Goal: Book appointment/travel/reservation

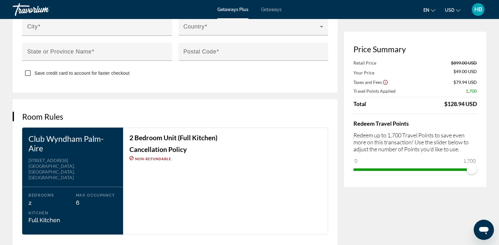
scroll to position [696, 0]
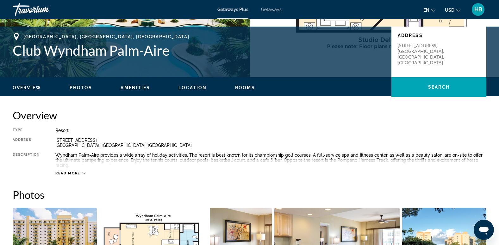
scroll to position [126, 0]
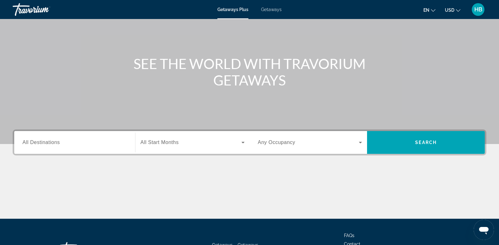
scroll to position [63, 0]
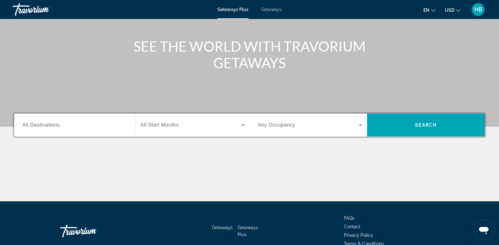
click at [40, 122] on span "All Destinations" at bounding box center [40, 124] width 37 height 5
click at [40, 122] on input "Destination All Destinations" at bounding box center [74, 125] width 104 height 8
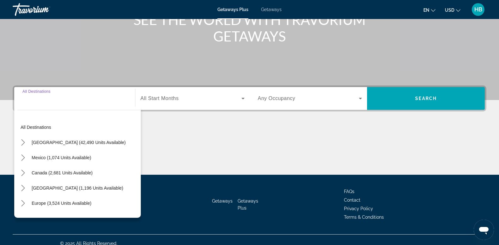
scroll to position [97, 0]
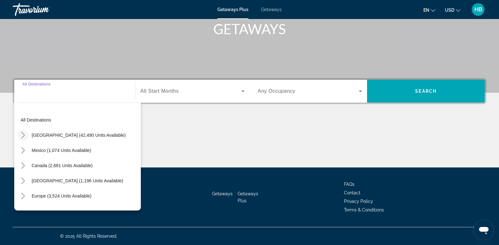
click at [22, 132] on icon "Toggle United States (42,490 units available) submenu" at bounding box center [22, 135] width 3 height 6
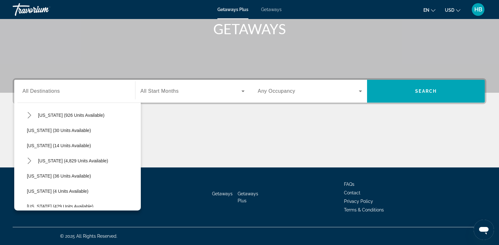
scroll to position [82, 0]
click at [29, 157] on icon "Toggle Florida (4,829 units available) submenu" at bounding box center [29, 159] width 6 height 6
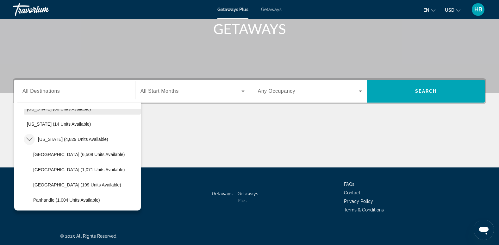
scroll to position [113, 0]
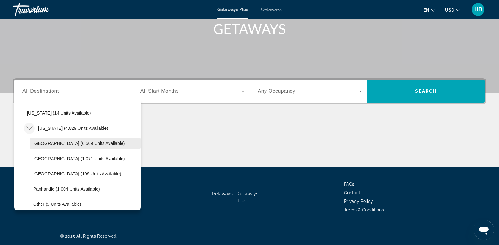
click at [59, 144] on span "Orlando & Disney Area (6,509 units available)" at bounding box center [78, 143] width 91 height 5
type input "**********"
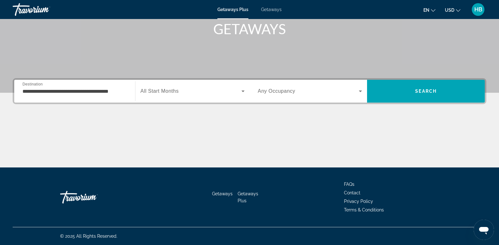
click at [169, 90] on span "All Start Months" at bounding box center [159, 90] width 38 height 5
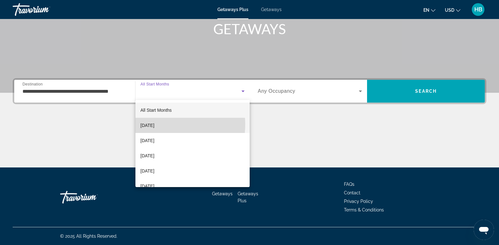
click at [154, 124] on span "October 2025" at bounding box center [147, 125] width 14 height 8
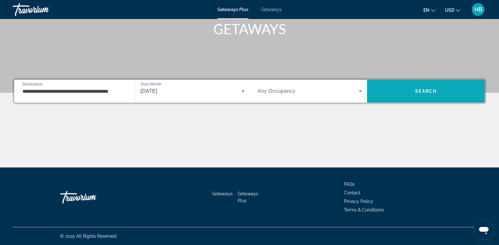
click at [435, 92] on span "Search" at bounding box center [425, 91] width 21 height 5
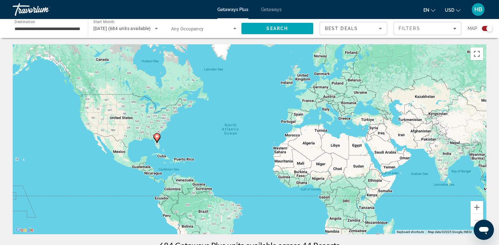
click at [269, 10] on span "Getaways" at bounding box center [271, 9] width 21 height 5
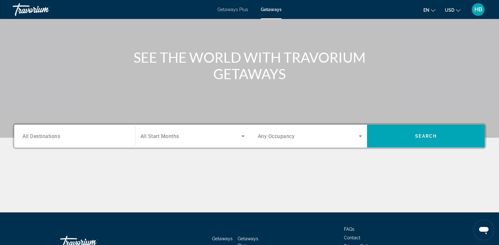
scroll to position [63, 0]
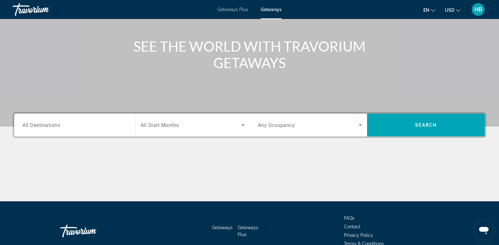
click at [29, 120] on div "Search widget" at bounding box center [74, 125] width 104 height 18
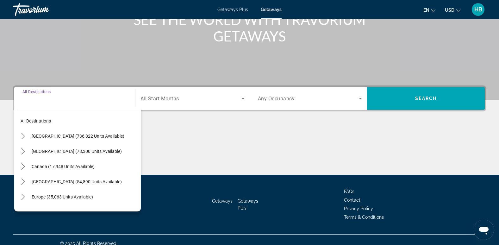
scroll to position [97, 0]
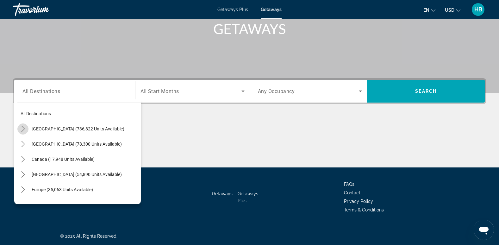
click at [21, 129] on icon "Toggle United States (736,822 units available) submenu" at bounding box center [23, 129] width 6 height 6
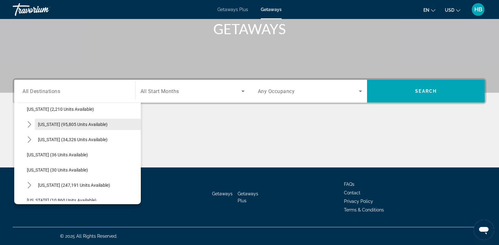
scroll to position [82, 0]
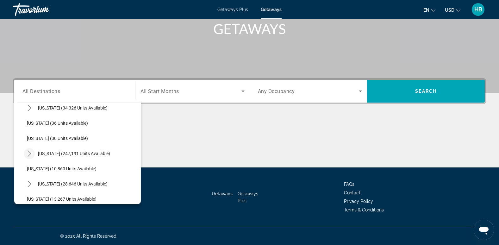
click at [30, 152] on icon "Toggle Florida (247,191 units available) submenu" at bounding box center [29, 153] width 3 height 6
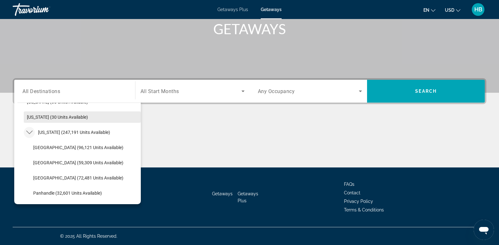
scroll to position [113, 0]
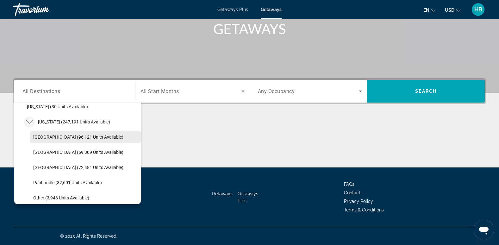
click at [74, 136] on span "Orlando & Disney Area (96,121 units available)" at bounding box center [78, 136] width 90 height 5
type input "**********"
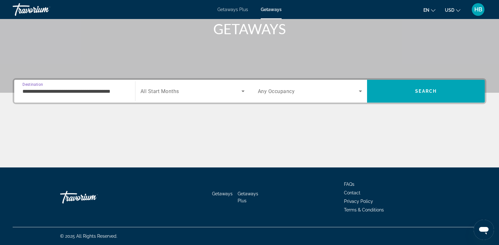
click at [173, 93] on span "All Start Months" at bounding box center [159, 91] width 39 height 6
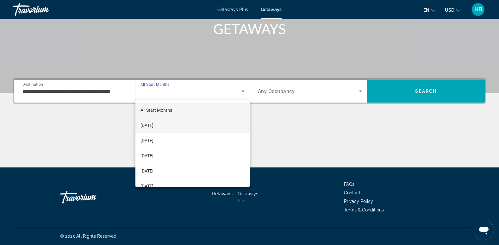
click at [169, 125] on mat-option "October 2025" at bounding box center [192, 125] width 114 height 15
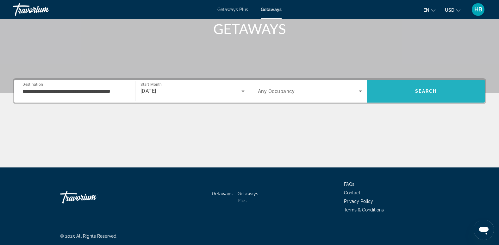
click at [416, 92] on span "Search" at bounding box center [425, 91] width 21 height 5
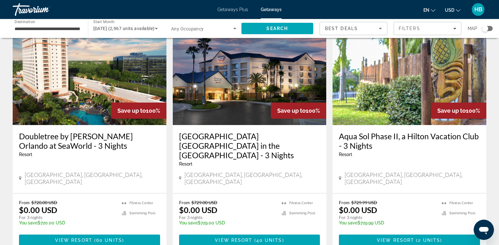
scroll to position [790, 0]
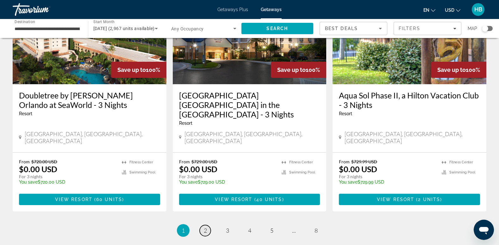
click at [205, 227] on span "2" at bounding box center [205, 230] width 3 height 7
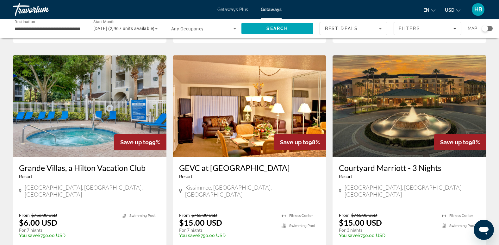
scroll to position [727, 0]
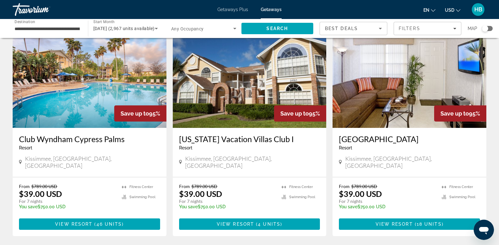
scroll to position [790, 0]
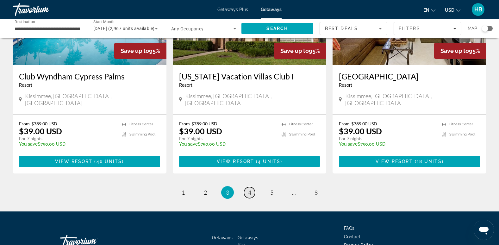
click at [252, 187] on link "page 4" at bounding box center [249, 192] width 11 height 11
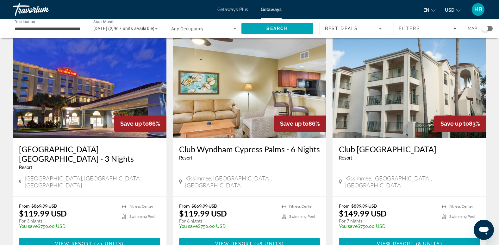
scroll to position [759, 0]
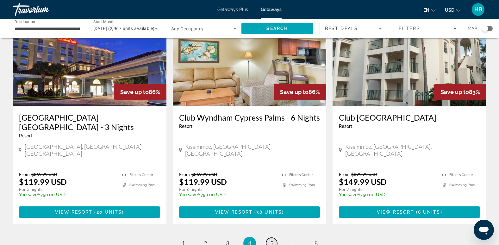
click at [268, 237] on link "page 5" at bounding box center [271, 242] width 11 height 11
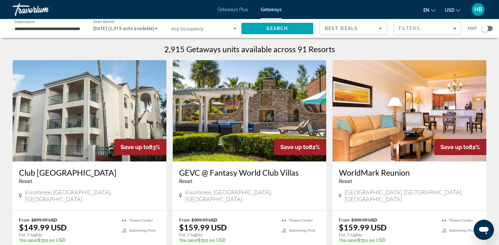
click at [404, 110] on img "Main content" at bounding box center [409, 110] width 154 height 101
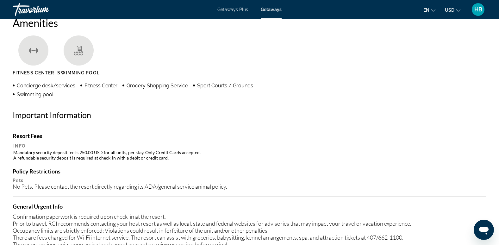
scroll to position [506, 0]
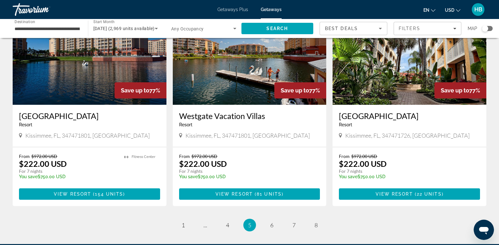
scroll to position [761, 0]
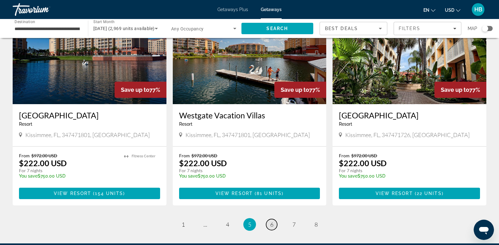
click at [273, 219] on link "page 6" at bounding box center [271, 224] width 11 height 11
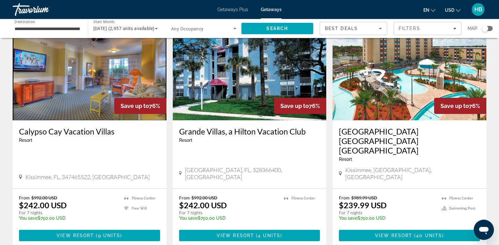
scroll to position [713, 0]
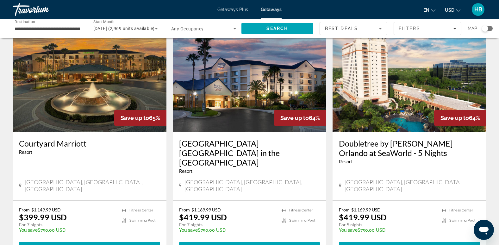
scroll to position [736, 0]
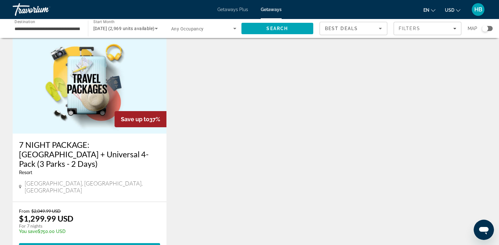
scroll to position [746, 0]
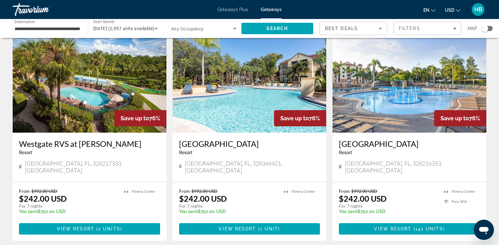
scroll to position [466, 0]
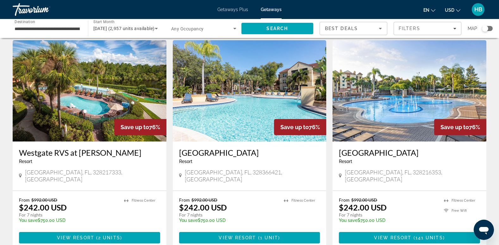
click at [428, 84] on img "Main content" at bounding box center [409, 90] width 154 height 101
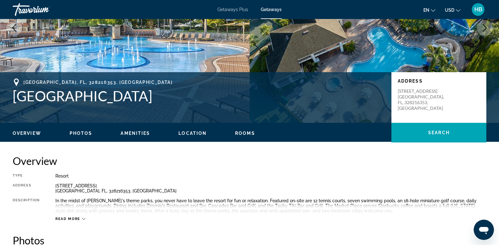
scroll to position [87, 0]
